Goal: Find specific page/section: Find specific page/section

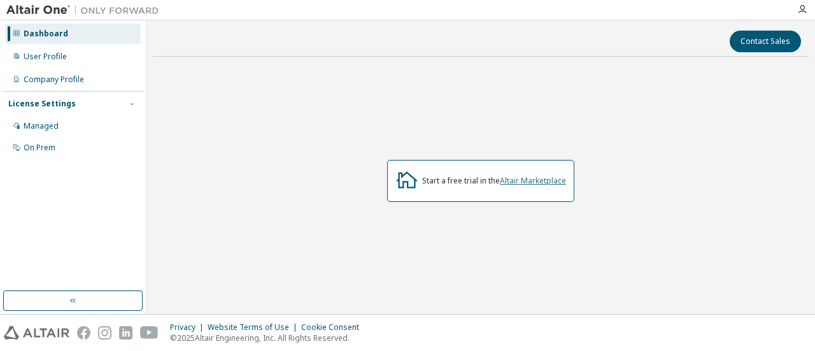
click at [546, 180] on link "Altair Marketplace" at bounding box center [533, 180] width 66 height 11
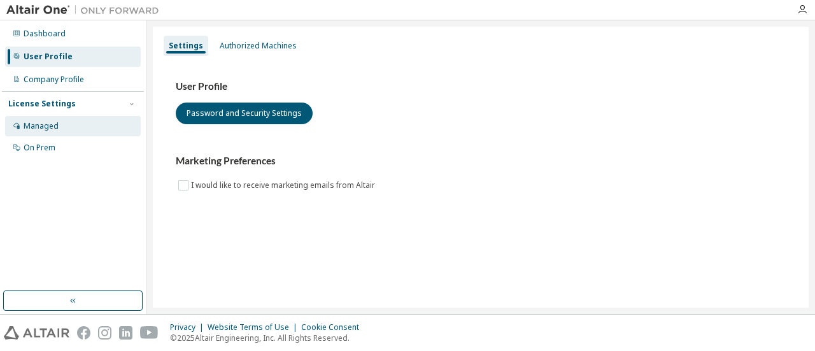
click at [76, 123] on div "Managed" at bounding box center [73, 126] width 136 height 20
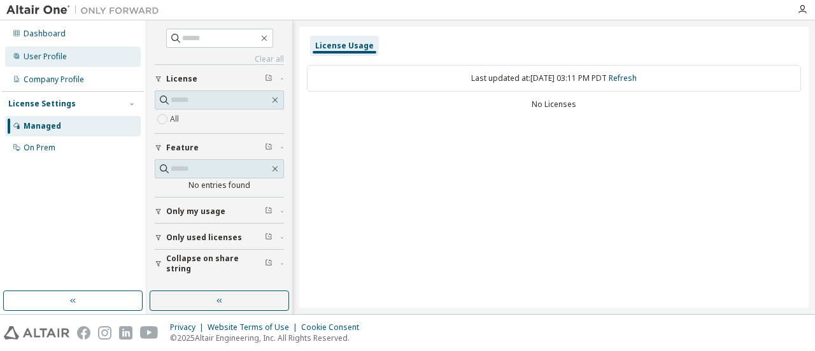
click at [86, 59] on div "User Profile" at bounding box center [73, 56] width 136 height 20
